Goal: Entertainment & Leisure: Browse casually

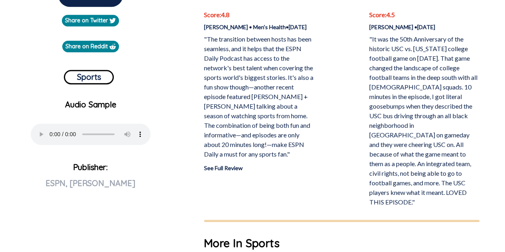
scroll to position [255, 0]
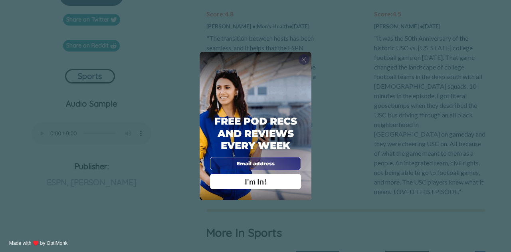
click at [305, 59] on span "X" at bounding box center [303, 59] width 5 height 7
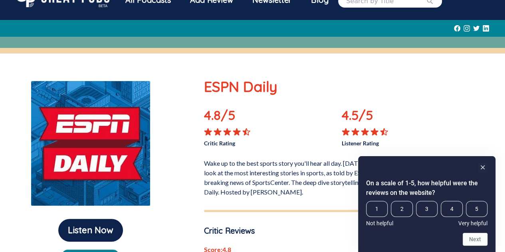
scroll to position [32, 0]
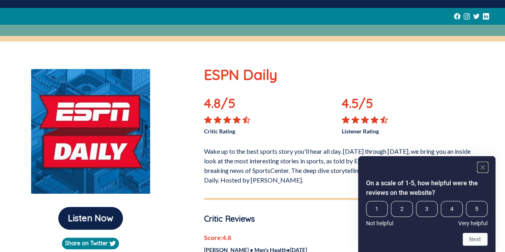
click at [483, 167] on icon "Hide survey" at bounding box center [483, 167] width 4 height 4
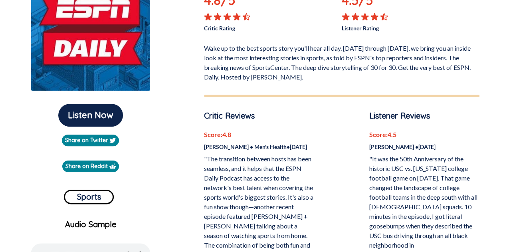
scroll to position [125, 0]
